Goal: Transaction & Acquisition: Purchase product/service

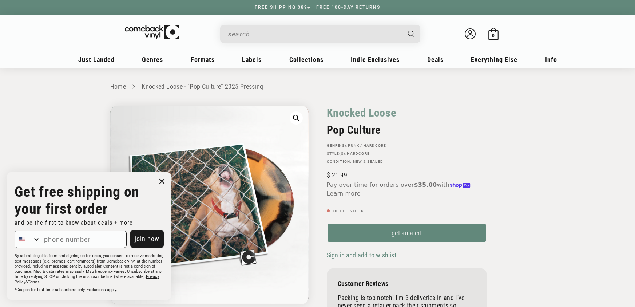
click at [283, 33] on input "When autocomplete results are available use up and down arrows to review and en…" at bounding box center [314, 34] width 172 height 15
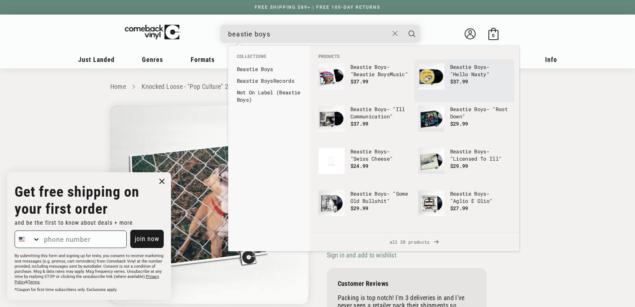
type input "beastie boys"
click at [435, 80] on img "Products" at bounding box center [431, 76] width 26 height 26
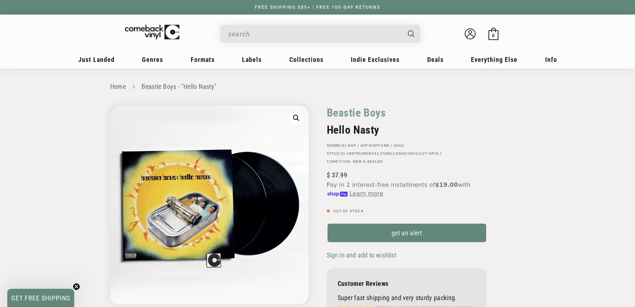
click at [242, 34] on input "When autocomplete results are available use up and down arrows to review and en…" at bounding box center [314, 34] width 172 height 15
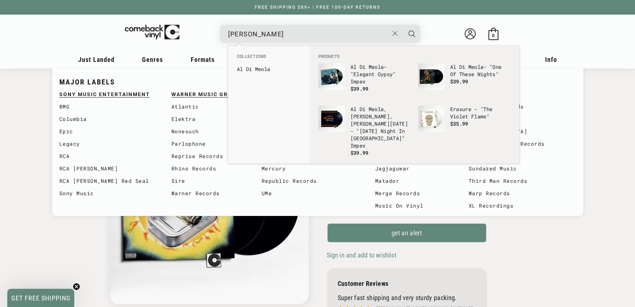
type input "al di meola"
click at [241, 66] on b "Al" at bounding box center [240, 68] width 6 height 7
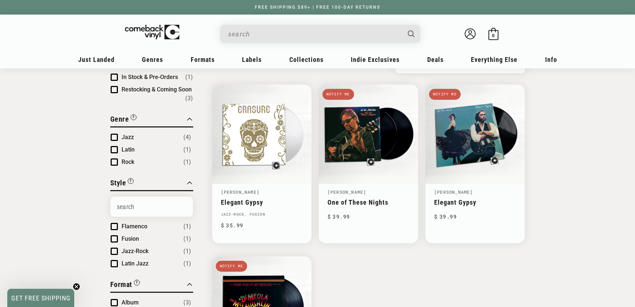
scroll to position [111, 0]
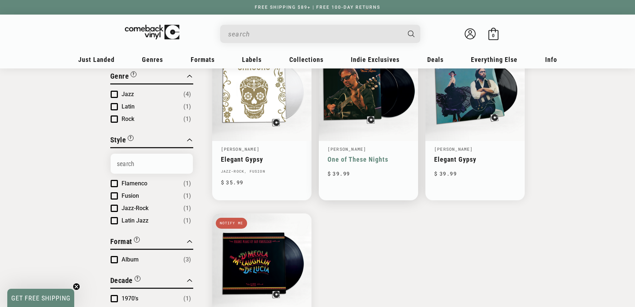
click at [385, 155] on link "One of These Nights" at bounding box center [368, 159] width 82 height 8
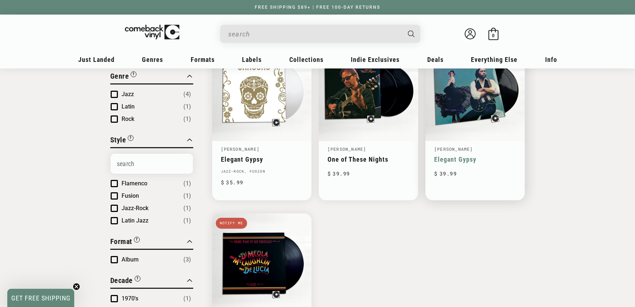
click at [475, 155] on link "Elegant Gypsy" at bounding box center [475, 159] width 82 height 8
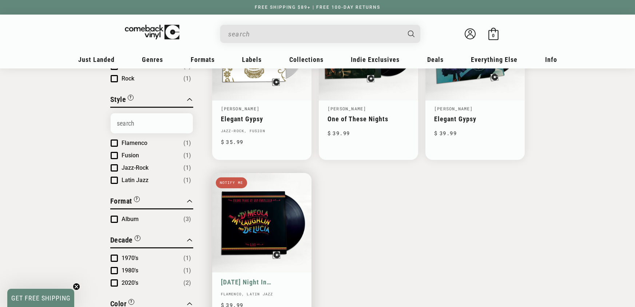
scroll to position [170, 0]
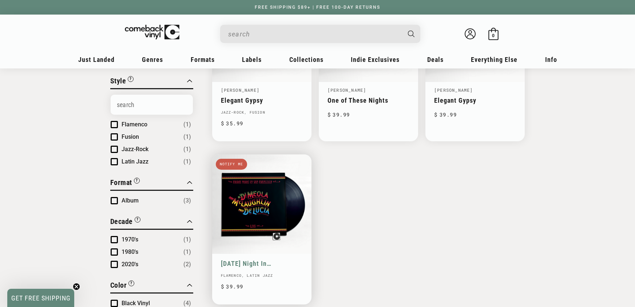
click at [288, 259] on link "[DATE] Night In [GEOGRAPHIC_DATA]" at bounding box center [262, 263] width 82 height 8
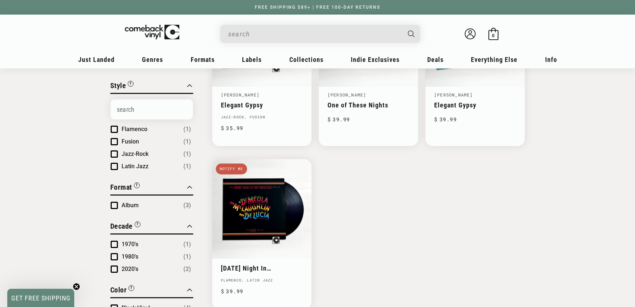
scroll to position [170, 0]
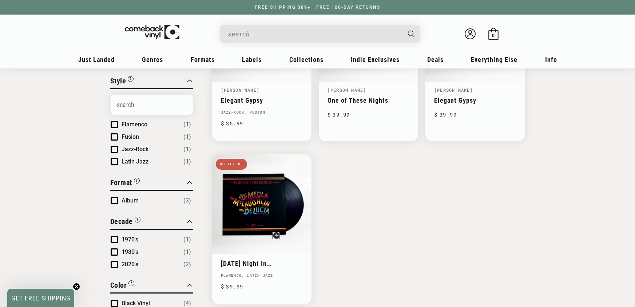
drag, startPoint x: 260, startPoint y: 44, endPoint x: 260, endPoint y: 37, distance: 6.9
click at [260, 43] on div "Welcome back Bag 0 0 items" at bounding box center [317, 35] width 451 height 27
click at [260, 36] on input "When autocomplete results are available use up and down arrows to review and en…" at bounding box center [314, 34] width 172 height 15
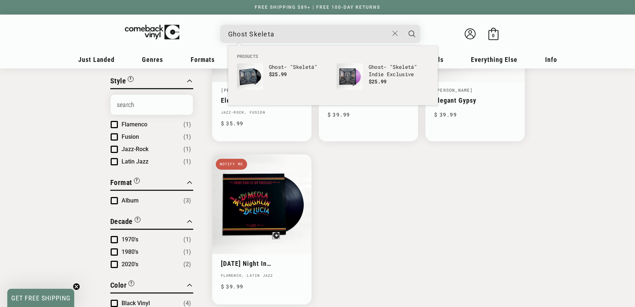
type input "Ghost Skeleta"
click at [403, 25] on button "Search" at bounding box center [412, 34] width 18 height 18
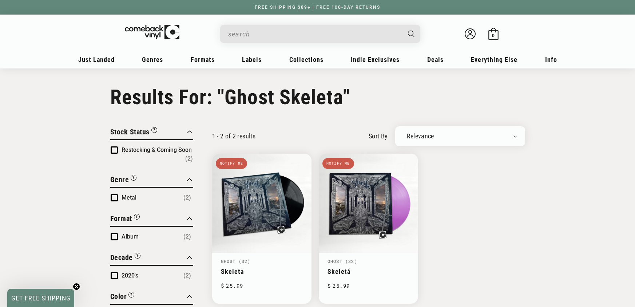
scroll to position [63, 0]
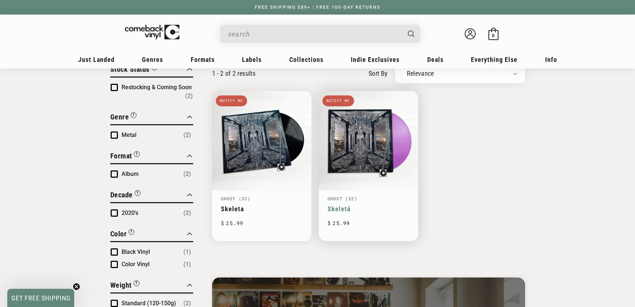
type input "Ghost Skeleta"
click at [383, 205] on link "Skeletá" at bounding box center [368, 209] width 82 height 8
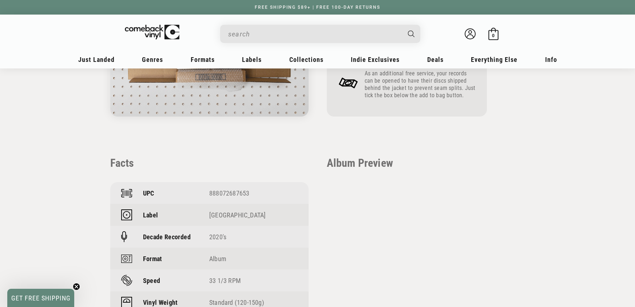
scroll to position [456, 0]
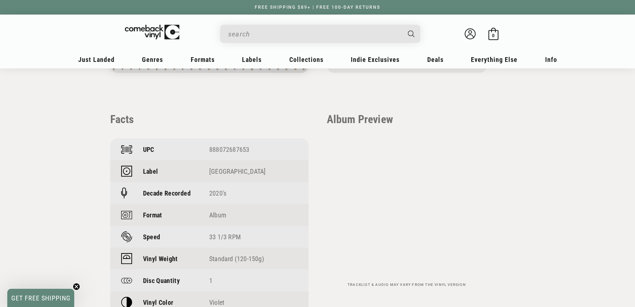
click at [224, 149] on div "888072687653" at bounding box center [253, 149] width 88 height 8
copy div "888072687653"
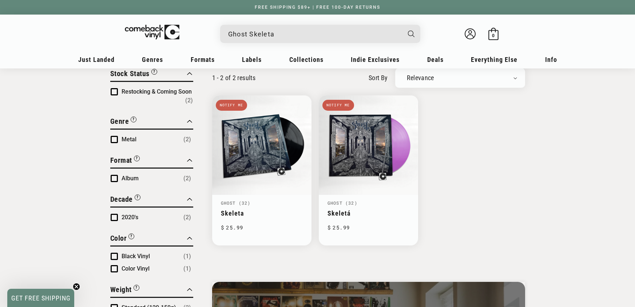
scroll to position [63, 0]
